Goal: Check status: Check status

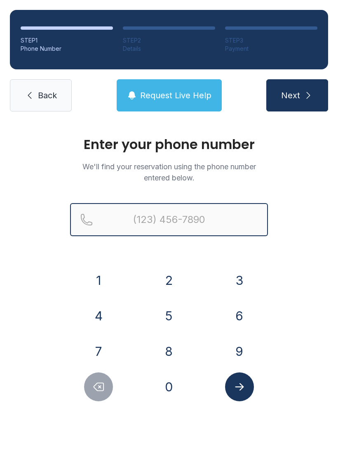
click at [183, 218] on input "Reservation phone number" at bounding box center [169, 219] width 198 height 33
type input "("
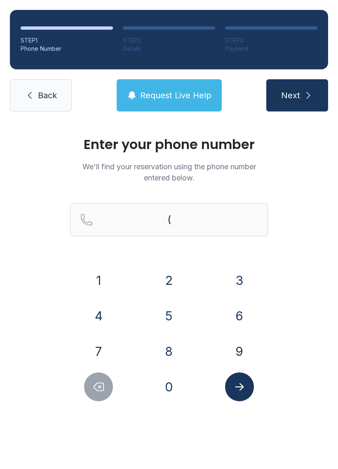
click at [337, 288] on div "Enter your phone number We'll find your reservation using the phone number ente…" at bounding box center [169, 277] width 338 height 313
click at [249, 353] on button "9" at bounding box center [239, 351] width 29 height 29
click at [105, 276] on button "1" at bounding box center [98, 280] width 29 height 29
click at [168, 388] on button "0" at bounding box center [169, 386] width 29 height 29
click at [179, 347] on button "8" at bounding box center [169, 351] width 29 height 29
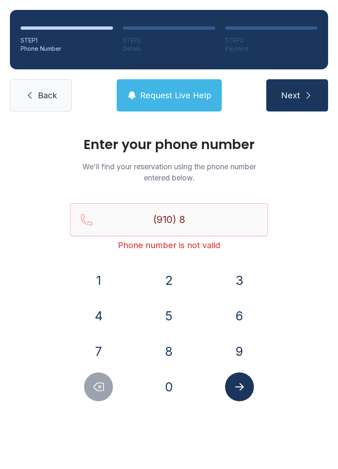
click at [109, 274] on button "1" at bounding box center [98, 280] width 29 height 29
click at [168, 339] on button "8" at bounding box center [169, 351] width 29 height 29
click at [251, 312] on button "6" at bounding box center [239, 315] width 29 height 29
click at [179, 352] on button "8" at bounding box center [169, 351] width 29 height 29
click at [242, 346] on button "9" at bounding box center [239, 351] width 29 height 29
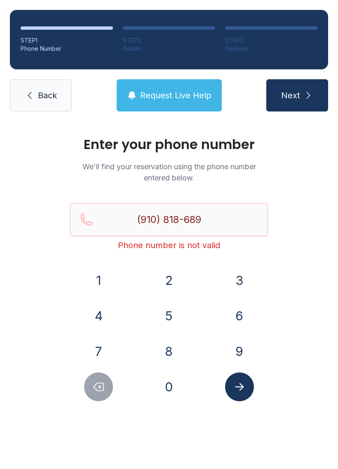
click at [249, 282] on button "3" at bounding box center [239, 280] width 29 height 29
click at [248, 390] on button "Submit lookup form" at bounding box center [239, 386] width 29 height 29
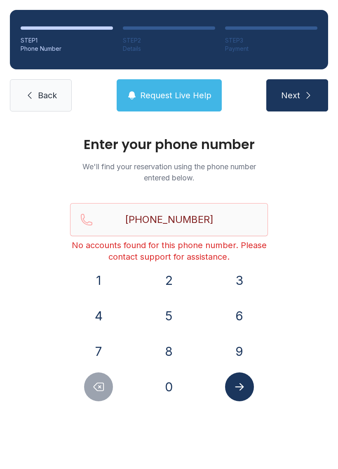
click at [85, 404] on div "Enter your phone number We'll find your reservation using the phone number ente…" at bounding box center [169, 277] width 338 height 313
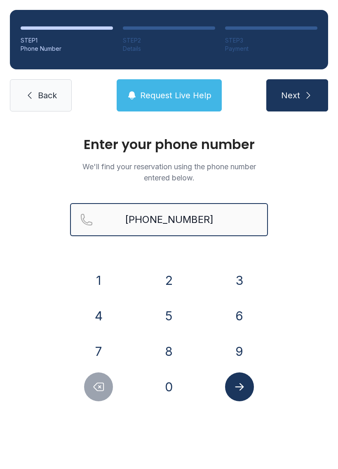
click at [225, 218] on input "[PHONE_NUMBER]" at bounding box center [169, 219] width 198 height 33
click at [297, 95] on button "Next" at bounding box center [298, 95] width 62 height 32
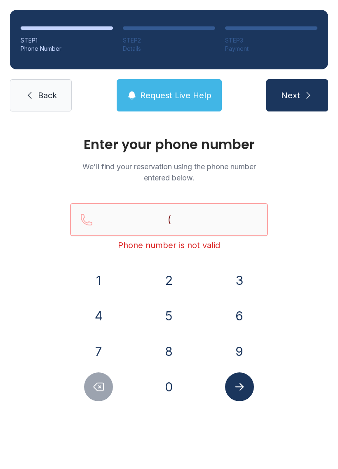
type input "("
click at [40, 85] on link "Back" at bounding box center [41, 95] width 62 height 32
